Goal: Task Accomplishment & Management: Manage account settings

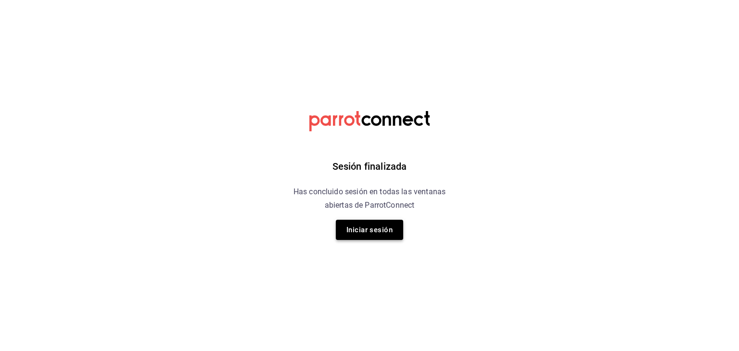
click at [369, 222] on button "Iniciar sesión" at bounding box center [369, 230] width 67 height 20
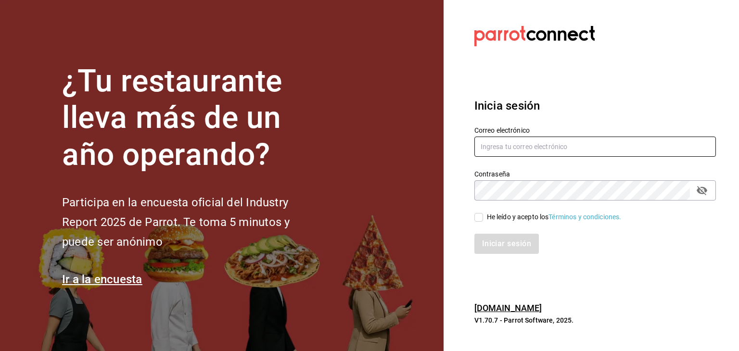
click at [520, 148] on input "text" at bounding box center [595, 147] width 242 height 20
type input "[EMAIL_ADDRESS][DOMAIN_NAME]"
click at [475, 219] on input "He leído y acepto los Términos y condiciones." at bounding box center [478, 217] width 9 height 9
checkbox input "true"
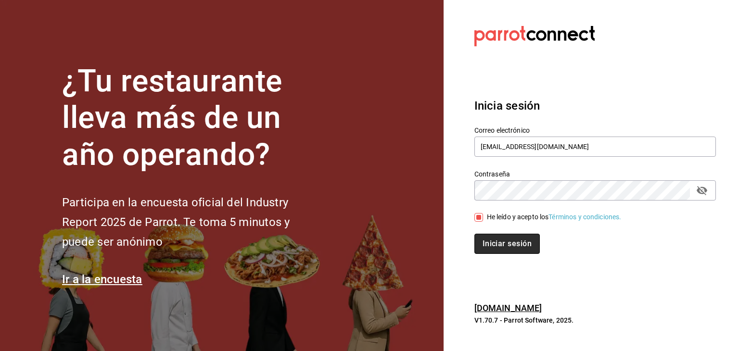
click at [500, 240] on button "Iniciar sesión" at bounding box center [506, 244] width 65 height 20
